Goal: Navigation & Orientation: Find specific page/section

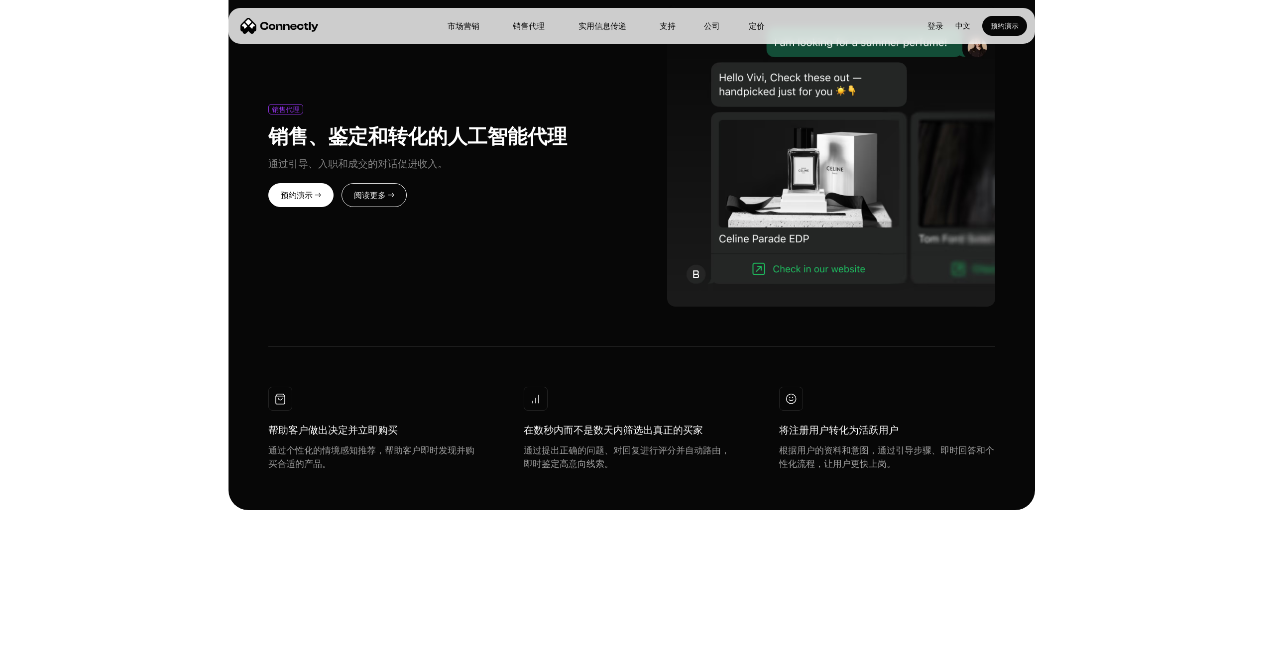
scroll to position [4158, 0]
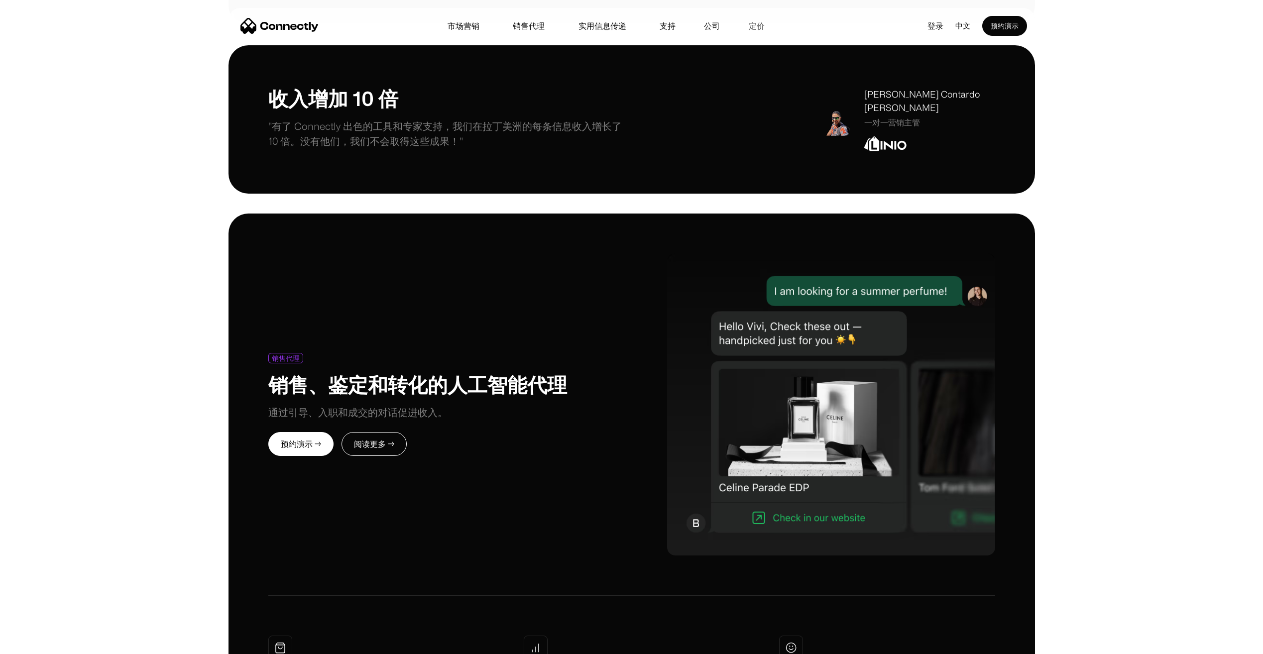
click at [752, 27] on link "定价" at bounding box center [757, 26] width 32 height 8
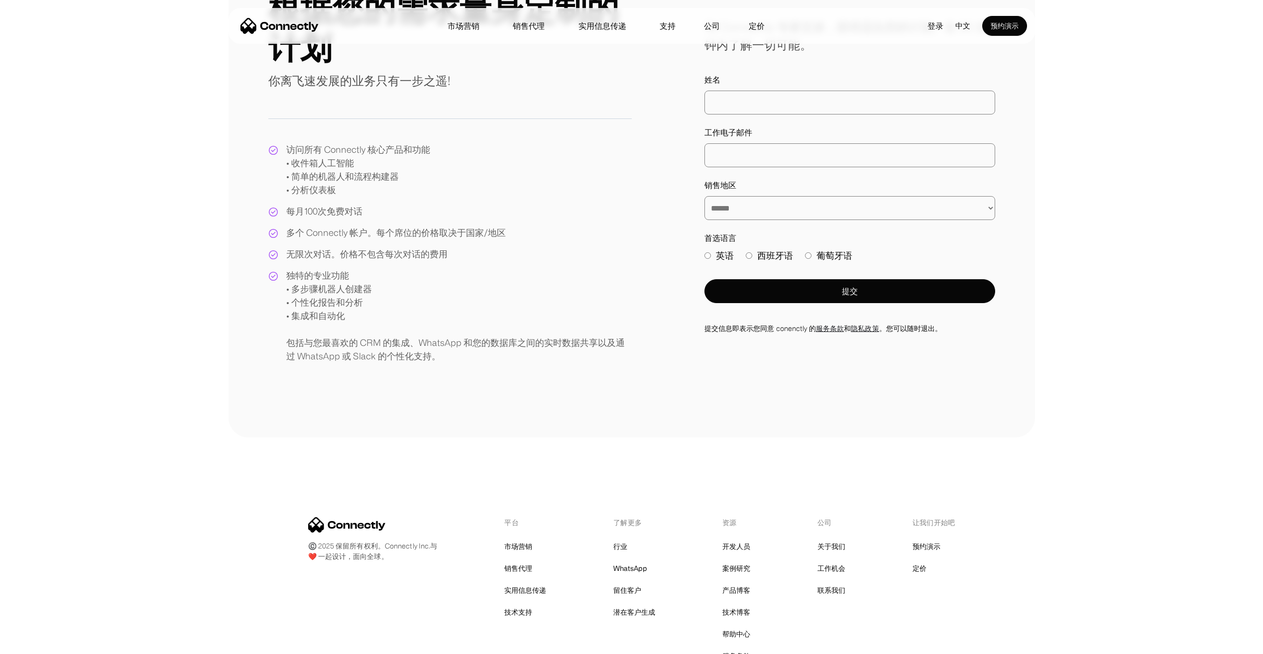
scroll to position [199, 0]
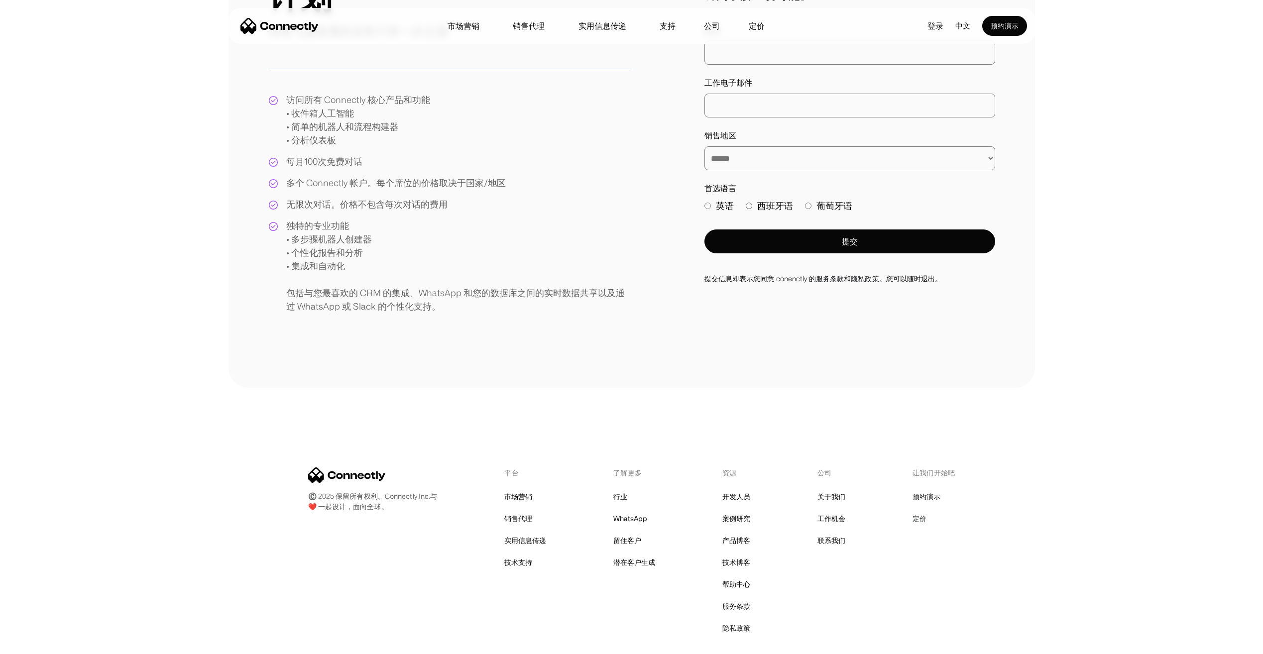
click at [920, 518] on link "定价" at bounding box center [920, 519] width 14 height 14
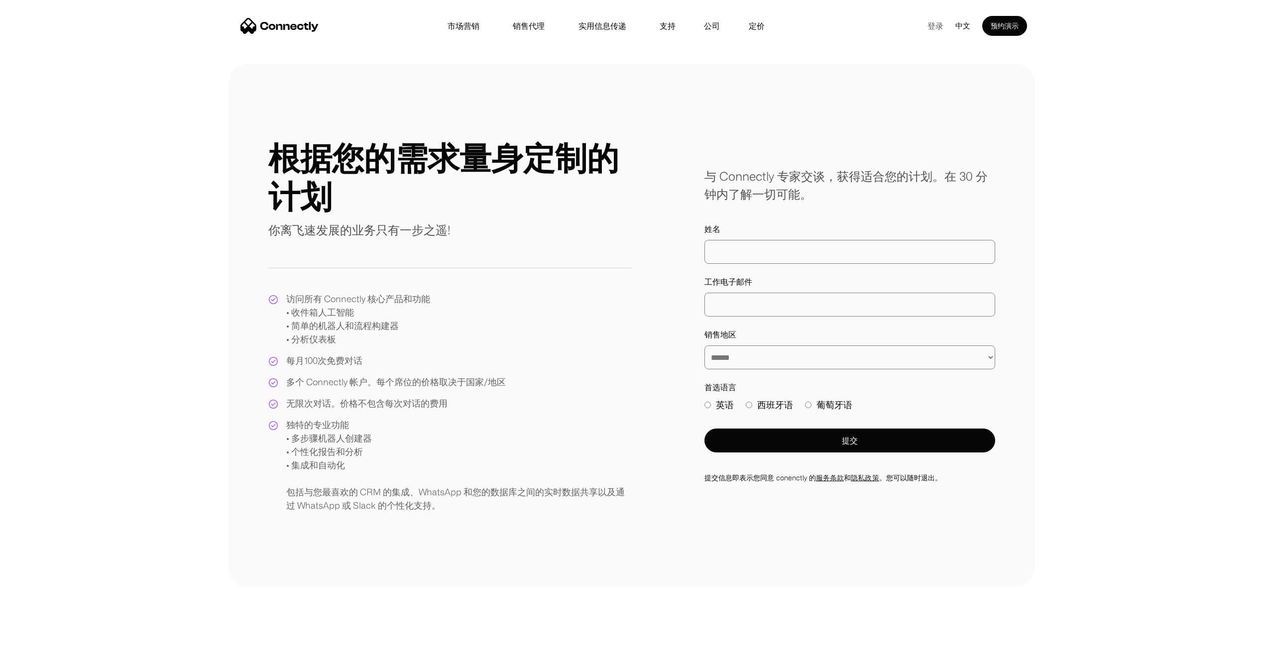
click at [930, 22] on link "登录" at bounding box center [936, 25] width 32 height 15
click at [933, 26] on link "登录" at bounding box center [936, 25] width 32 height 15
click at [457, 25] on link "市场营销" at bounding box center [464, 26] width 48 height 8
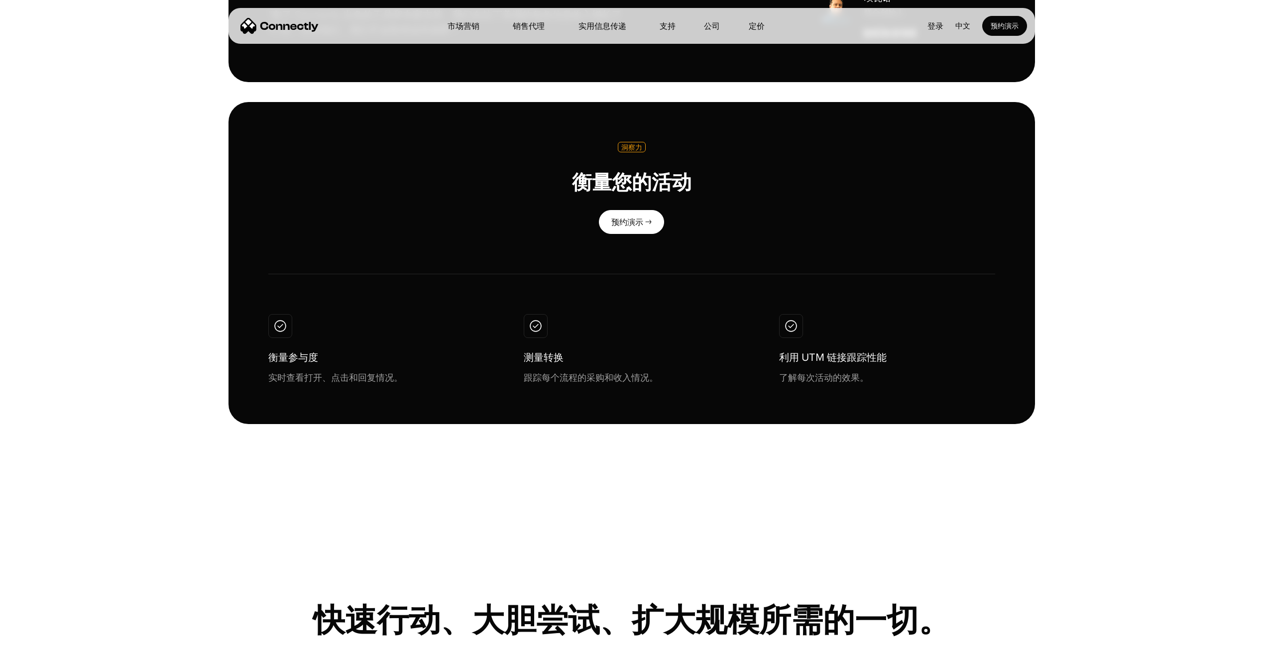
scroll to position [2590, 0]
